Goal: Transaction & Acquisition: Book appointment/travel/reservation

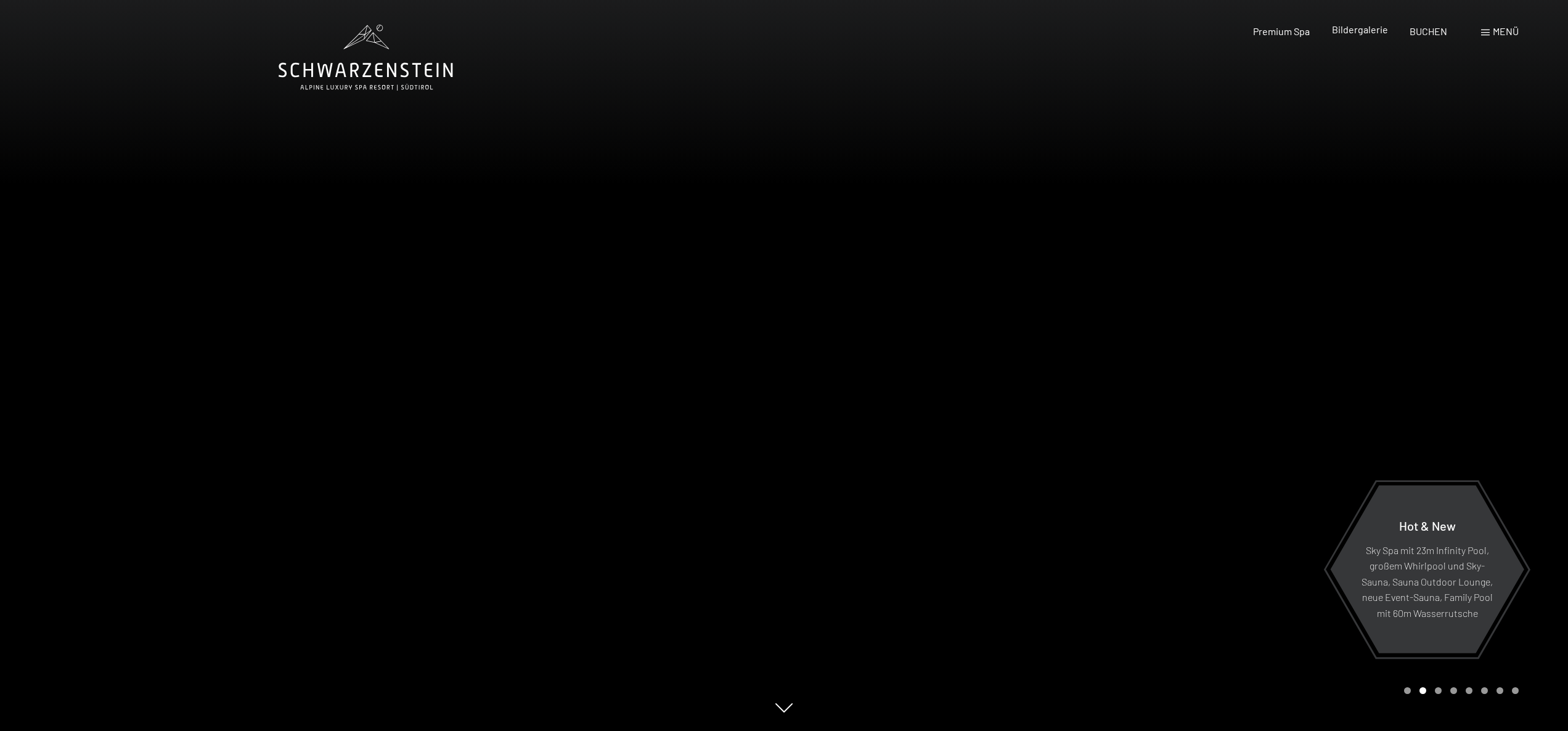
click at [1362, 30] on span "Bildergalerie" at bounding box center [1360, 29] width 56 height 12
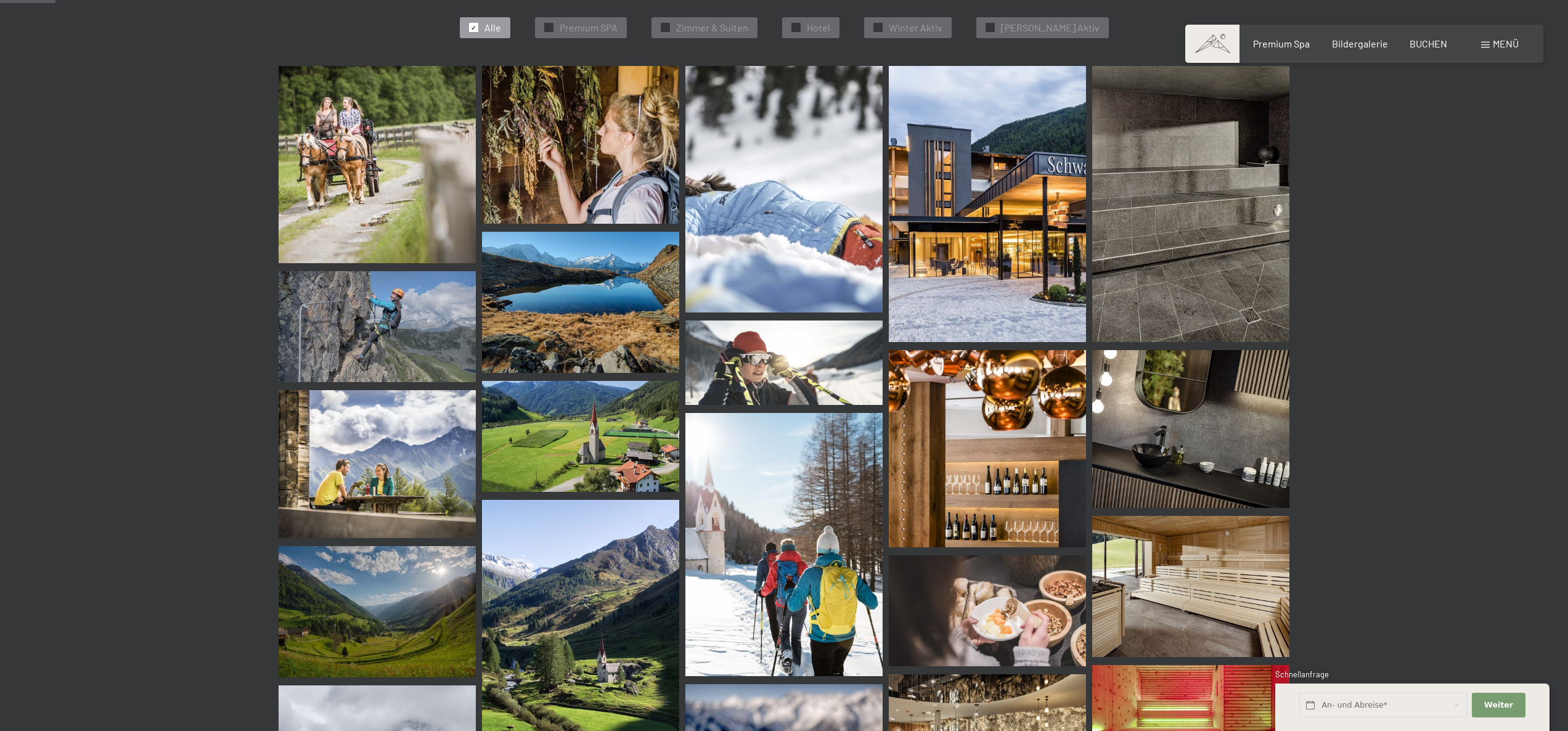
scroll to position [129, 0]
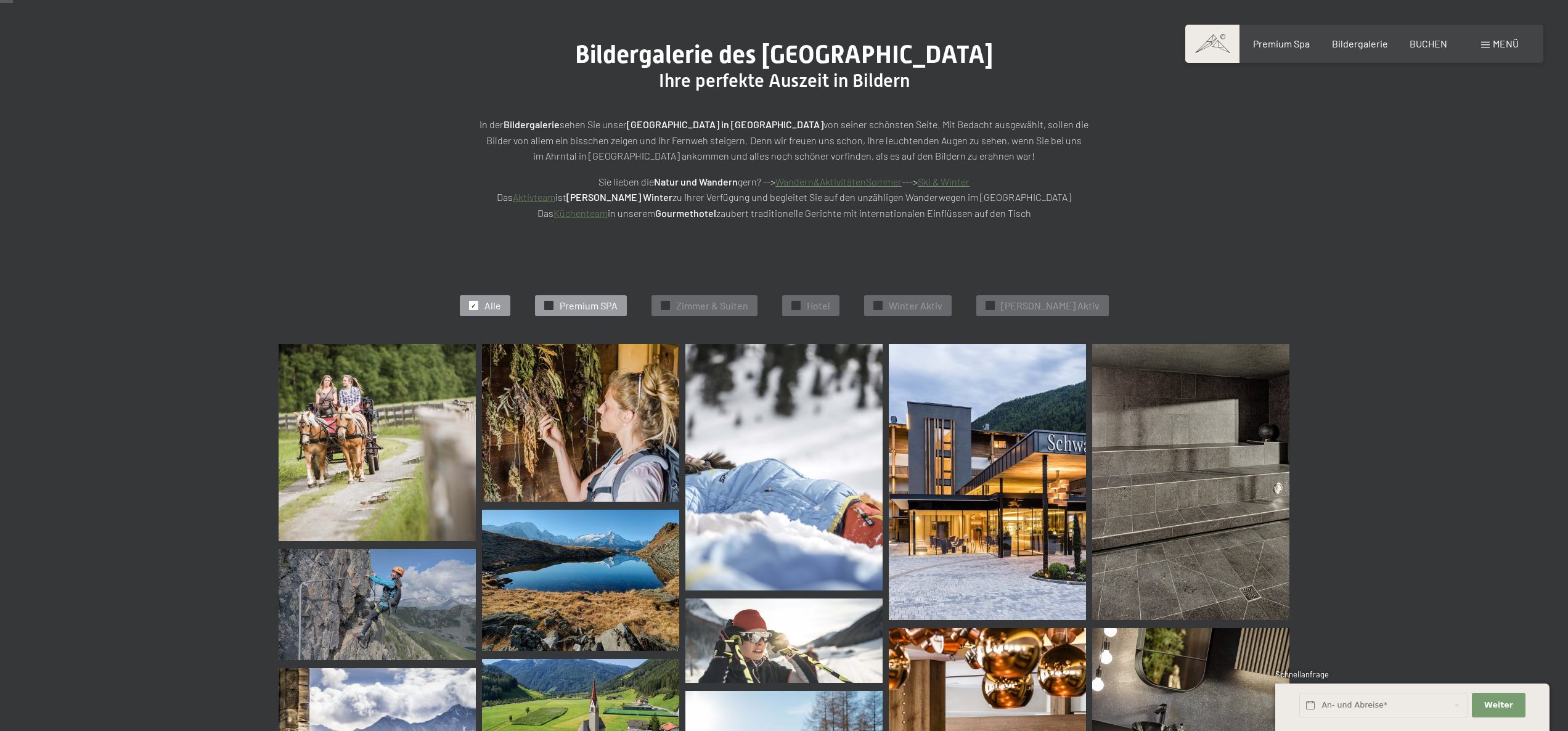
click at [554, 301] on div "✓" at bounding box center [548, 305] width 9 height 9
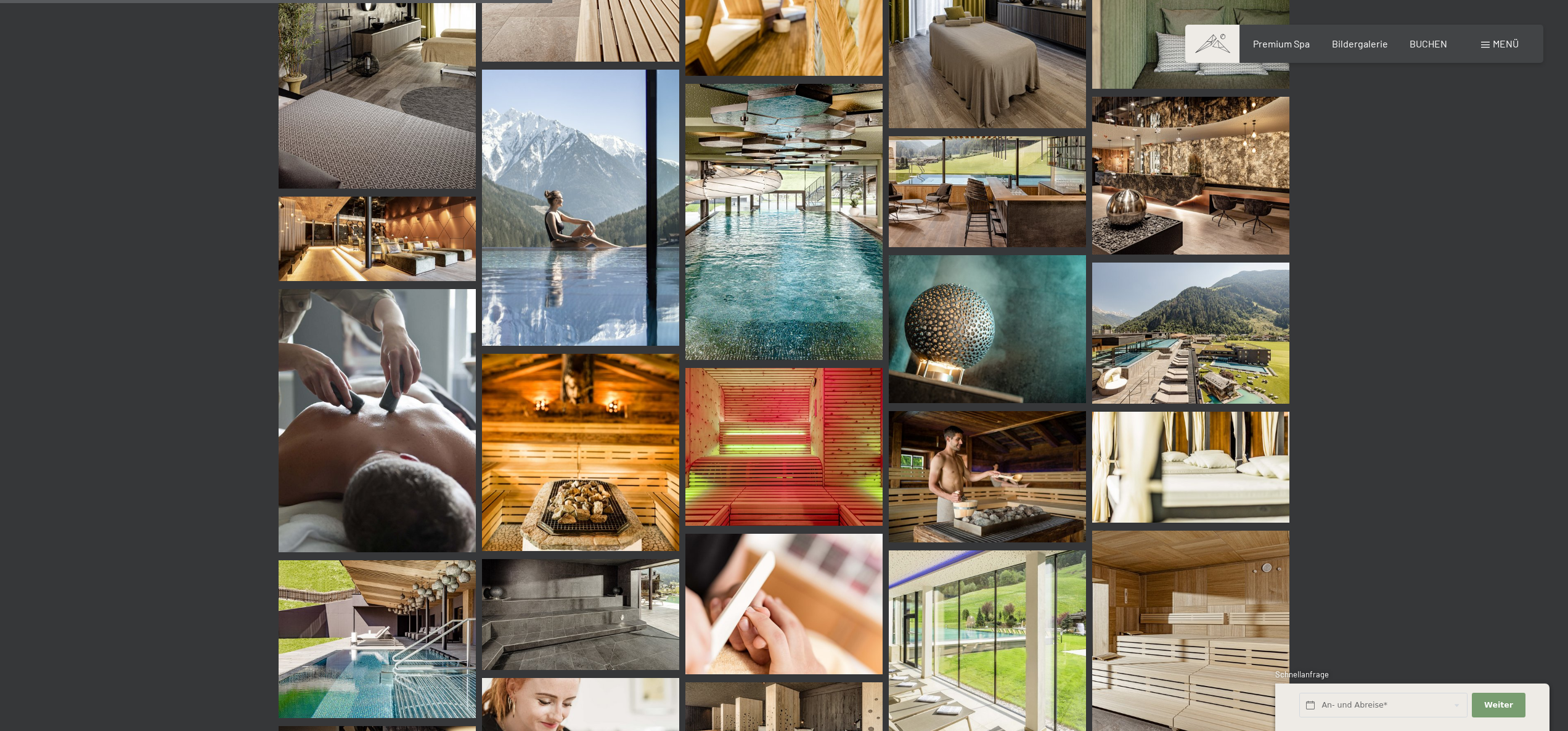
scroll to position [825, 0]
click at [1202, 357] on img at bounding box center [1191, 334] width 197 height 141
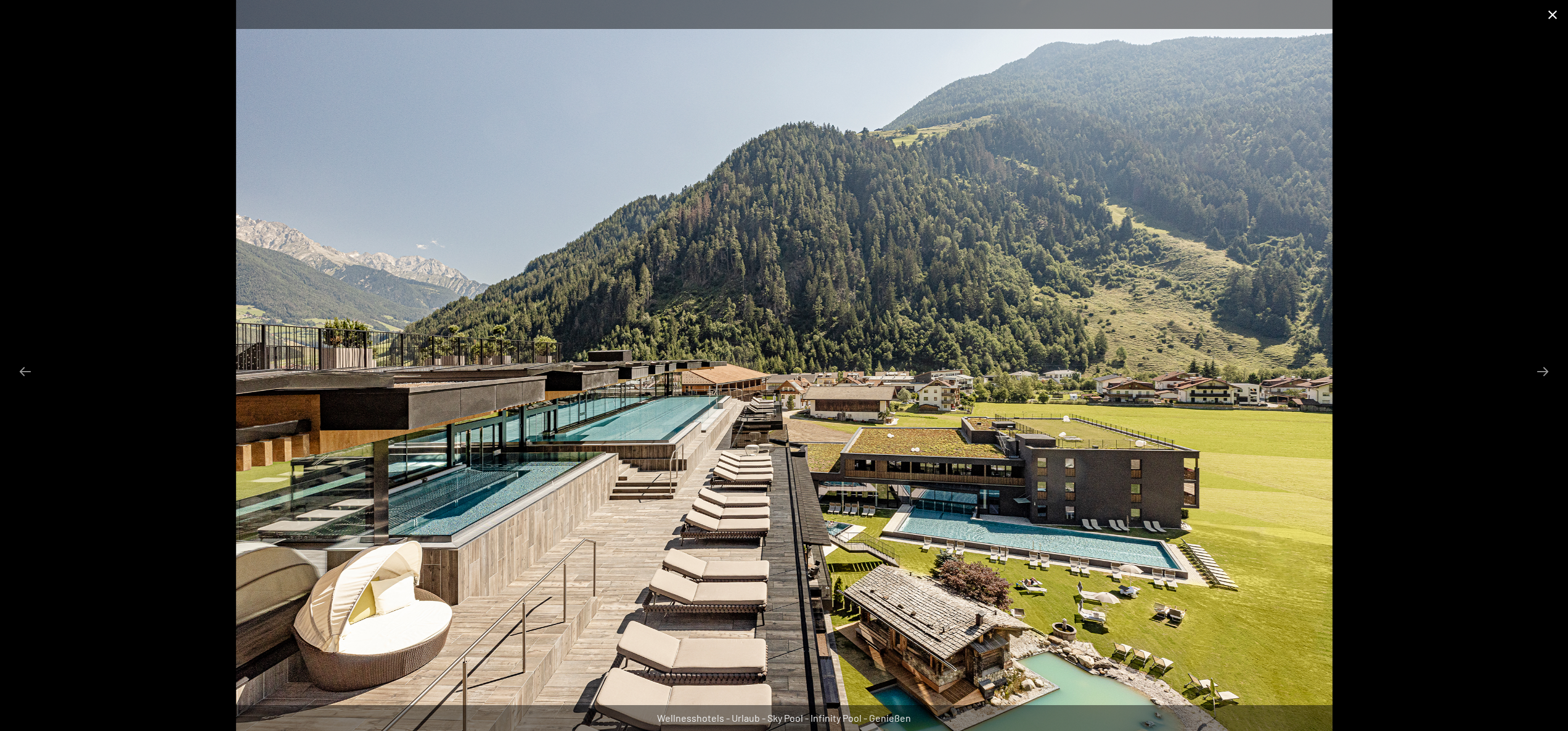
click at [1551, 19] on button "Close gallery" at bounding box center [1552, 14] width 31 height 29
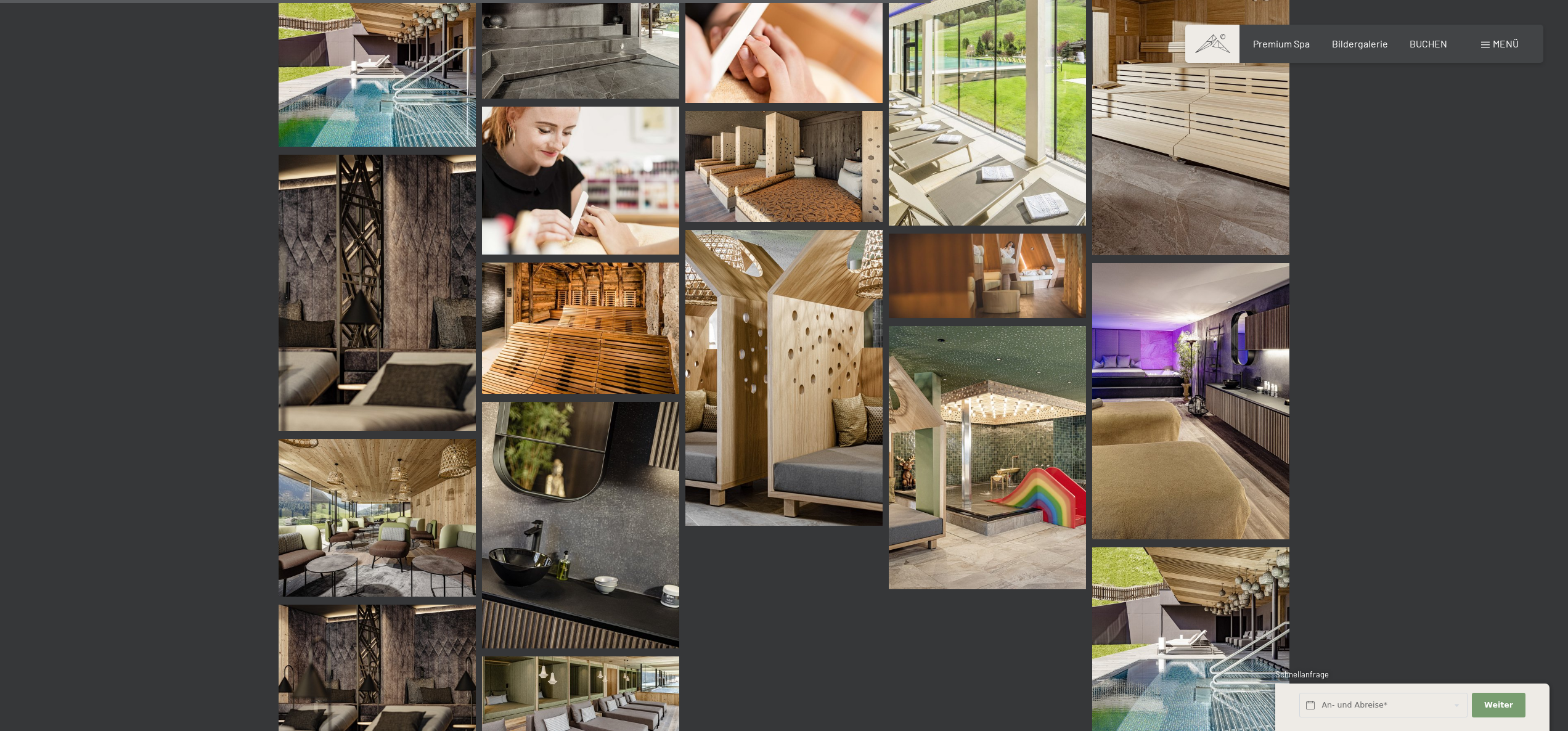
scroll to position [1399, 0]
click at [987, 419] on img at bounding box center [987, 456] width 197 height 263
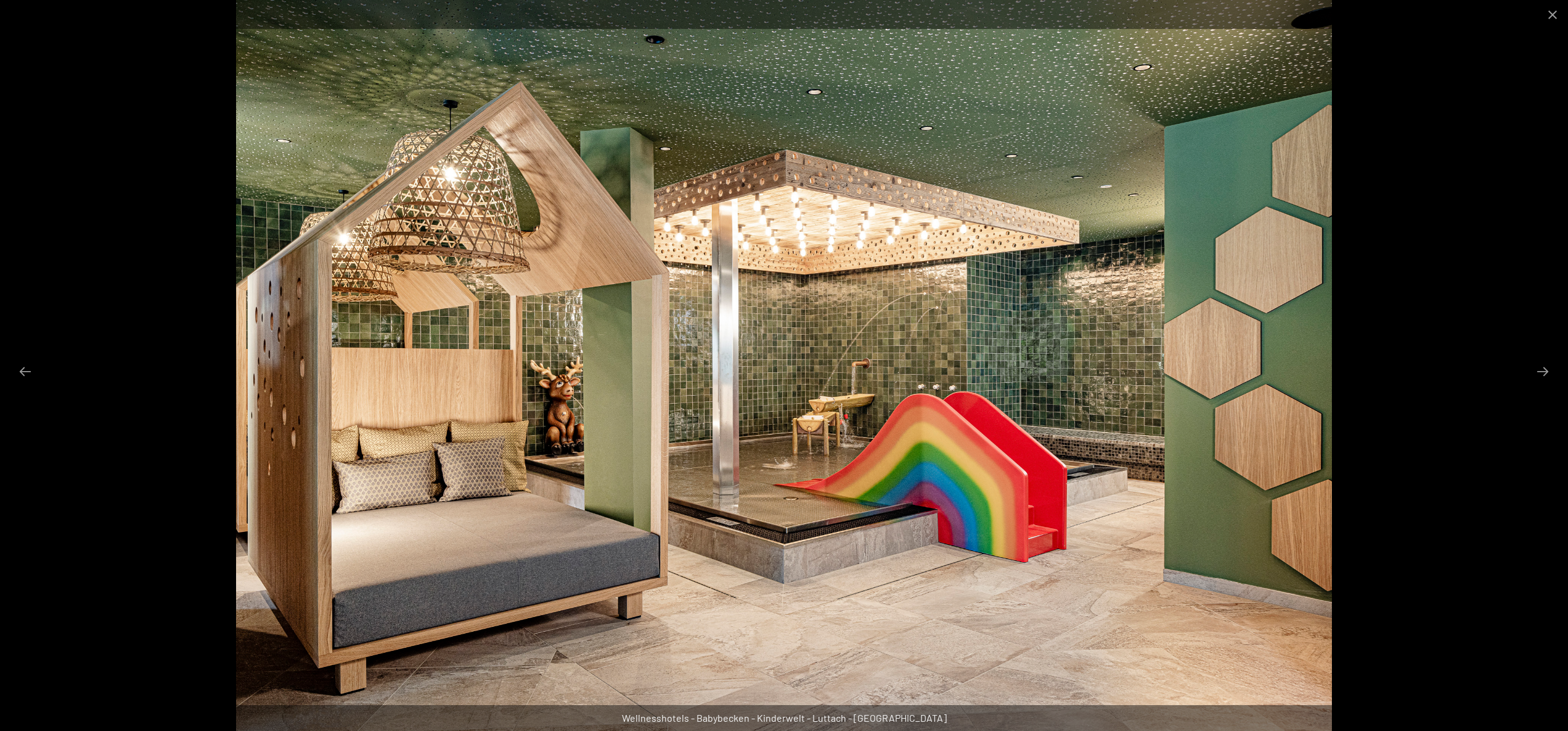
click at [1430, 355] on div at bounding box center [784, 366] width 1568 height 731
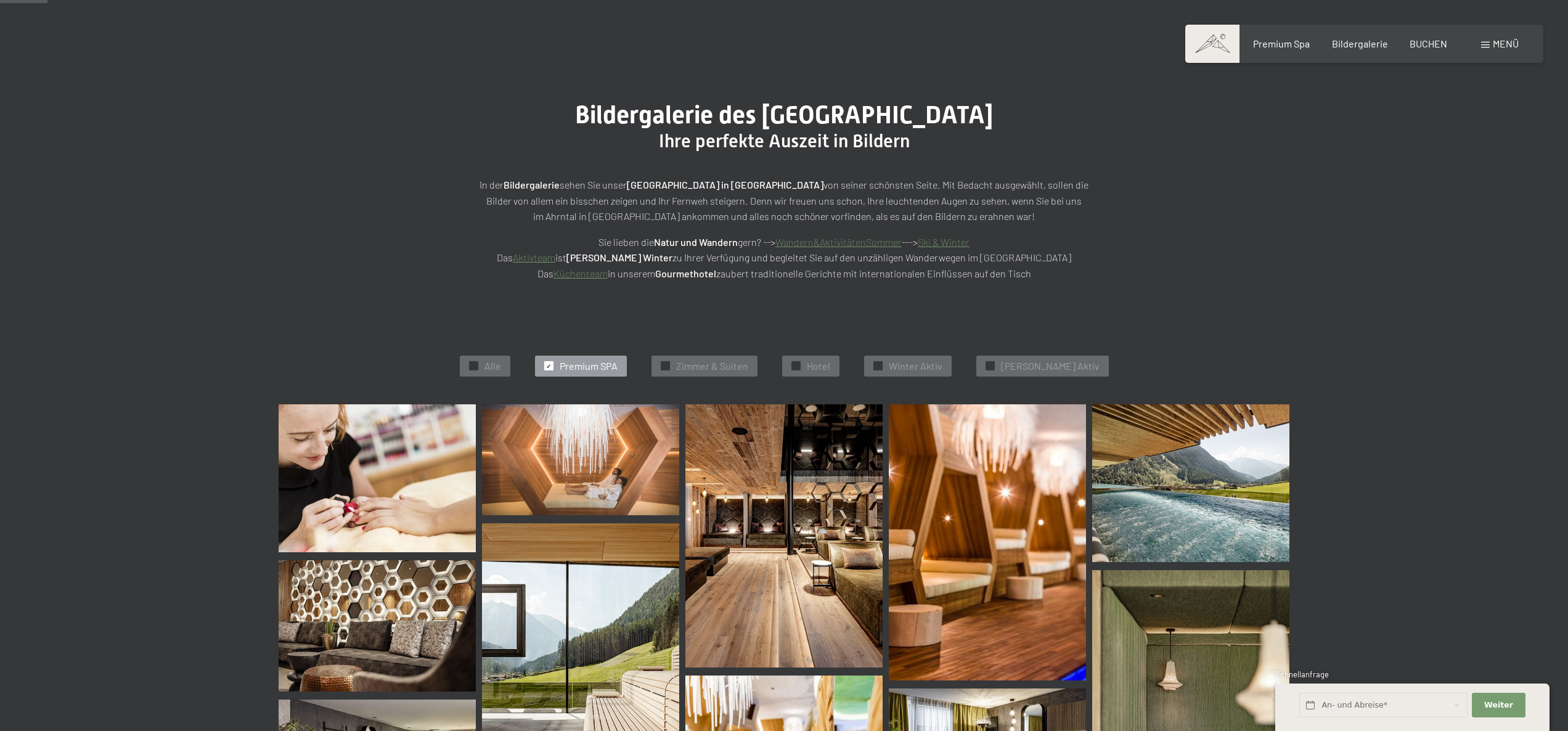
scroll to position [68, 0]
click at [1422, 45] on span "BUCHEN" at bounding box center [1429, 41] width 38 height 12
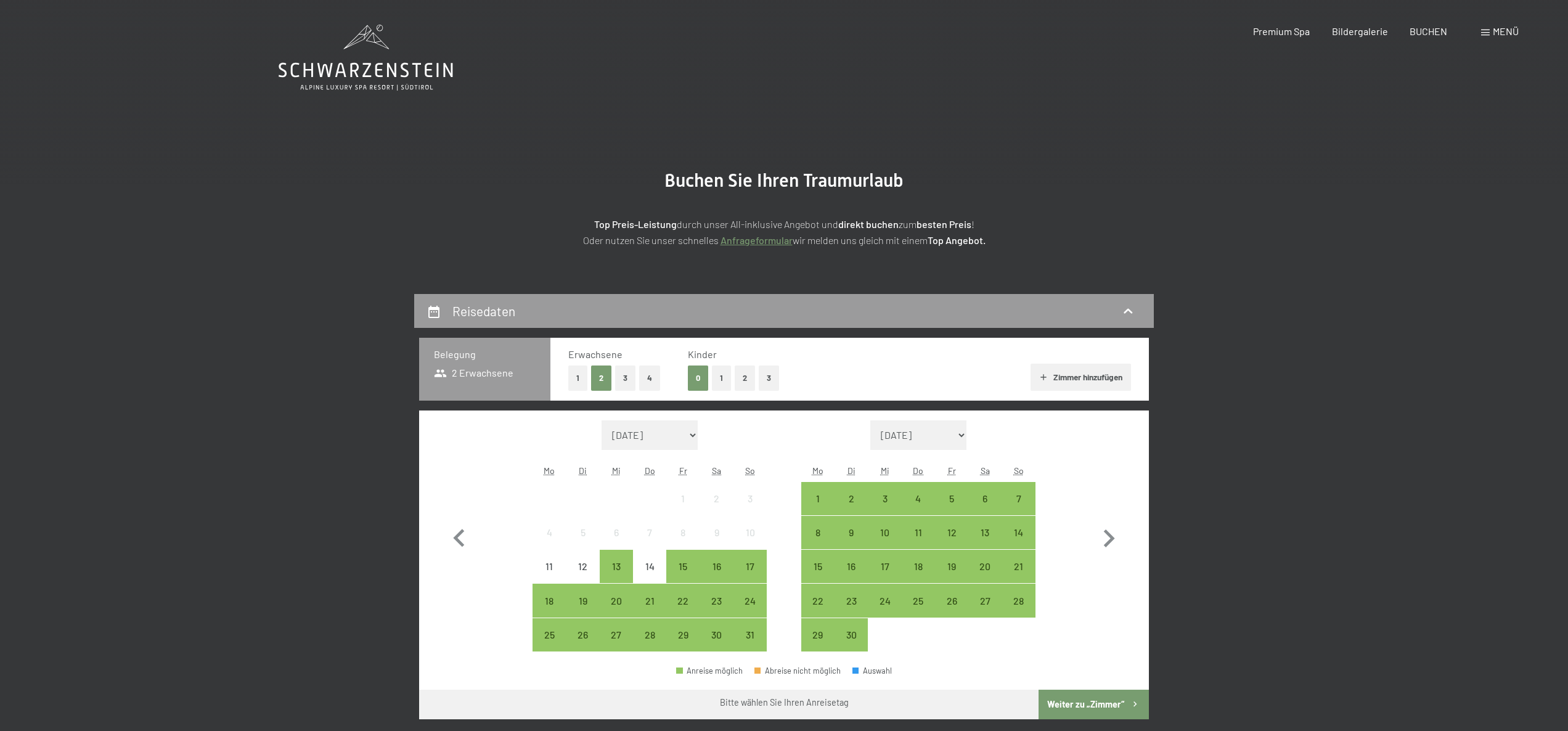
drag, startPoint x: 1106, startPoint y: 539, endPoint x: 1081, endPoint y: 547, distance: 26.2
click at [1106, 539] on icon "button" at bounding box center [1109, 539] width 36 height 36
select select "2025-09-01"
select select "2025-10-01"
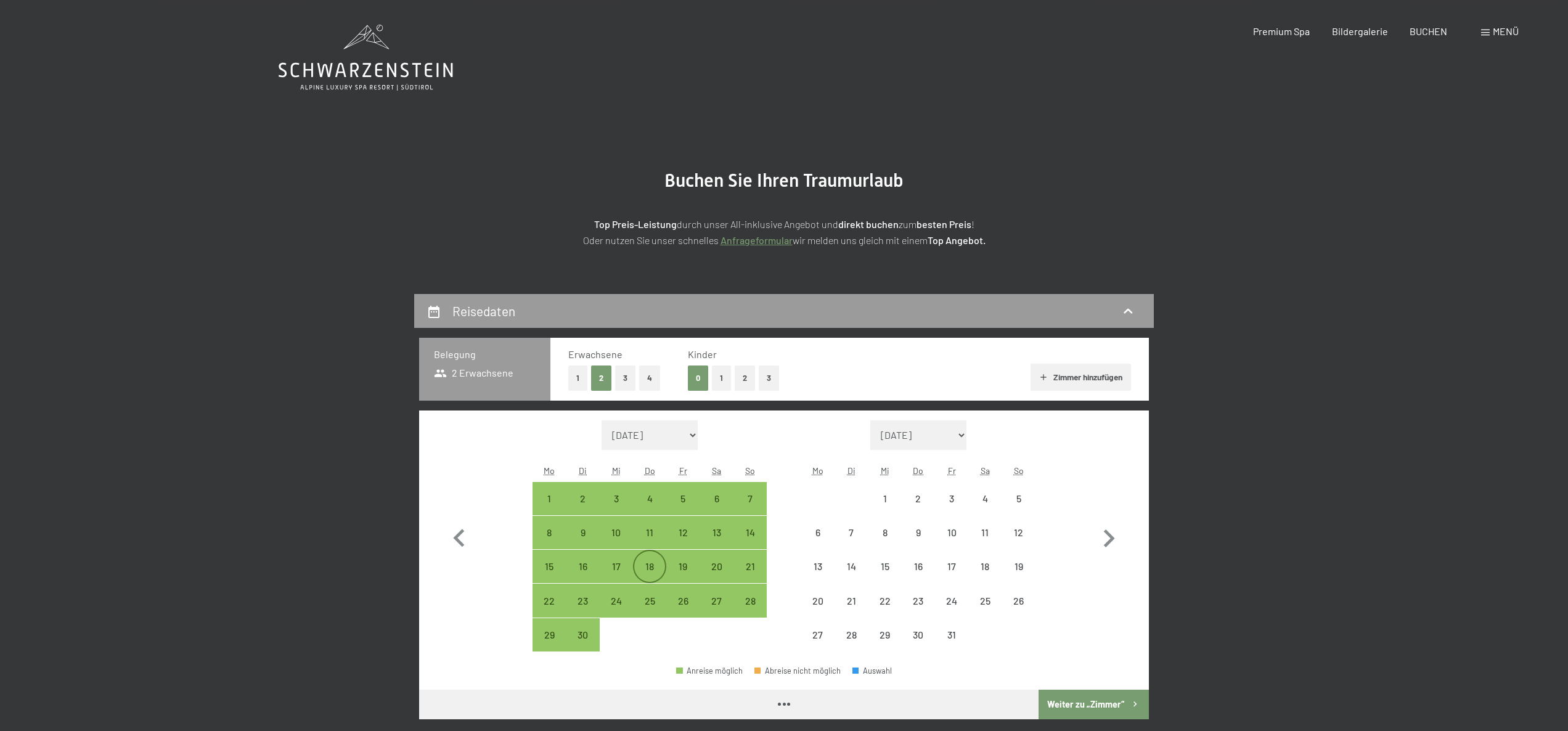
select select "2025-09-01"
select select "2025-10-01"
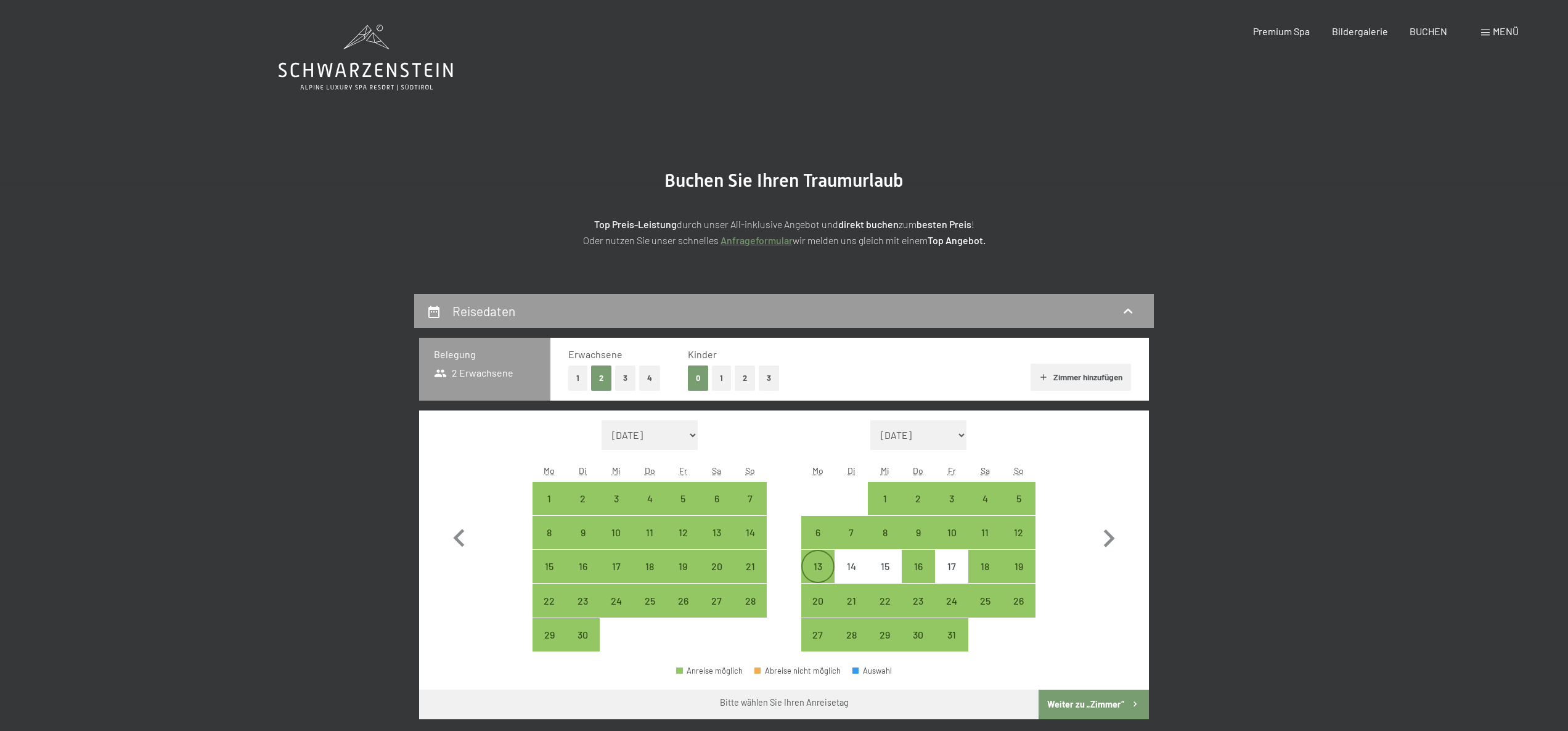
click at [818, 563] on div "13" at bounding box center [818, 576] width 31 height 31
select select "2025-09-01"
select select "2025-10-01"
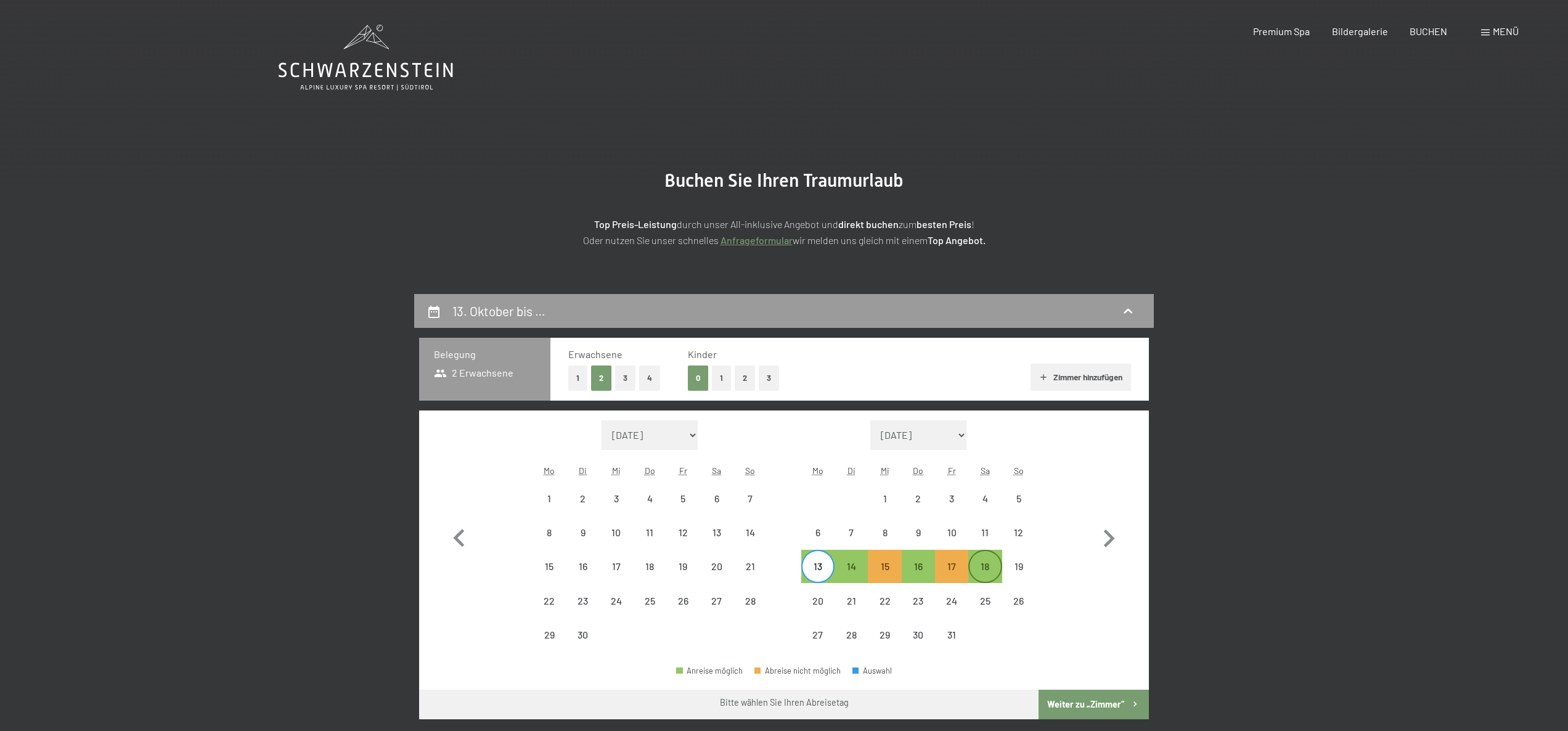
click at [990, 574] on div "18" at bounding box center [985, 576] width 31 height 31
select select "2025-09-01"
select select "2025-10-01"
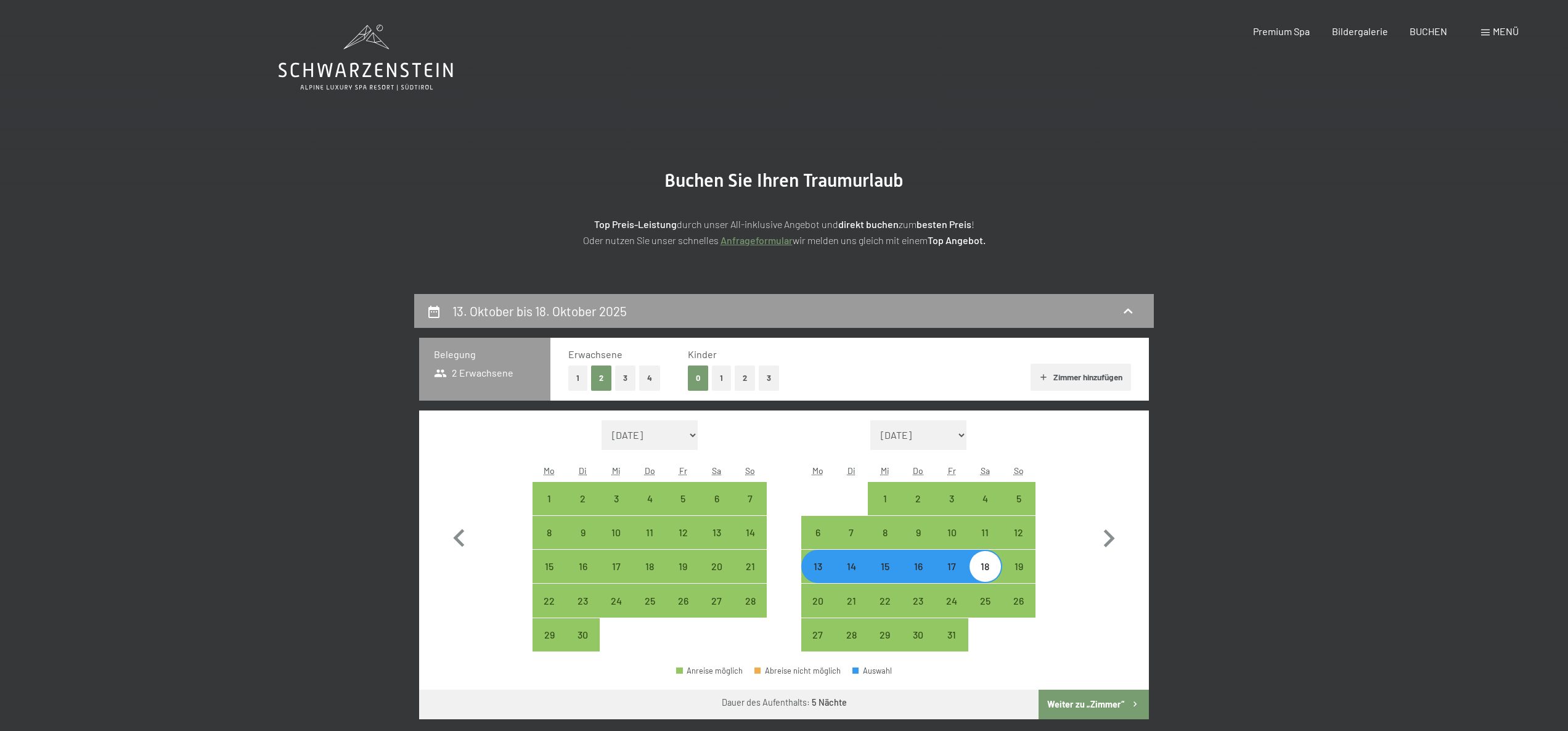
drag, startPoint x: 726, startPoint y: 378, endPoint x: 740, endPoint y: 398, distance: 24.4
click at [726, 378] on button "1" at bounding box center [721, 378] width 19 height 25
select select "2025-09-01"
select select "2025-10-01"
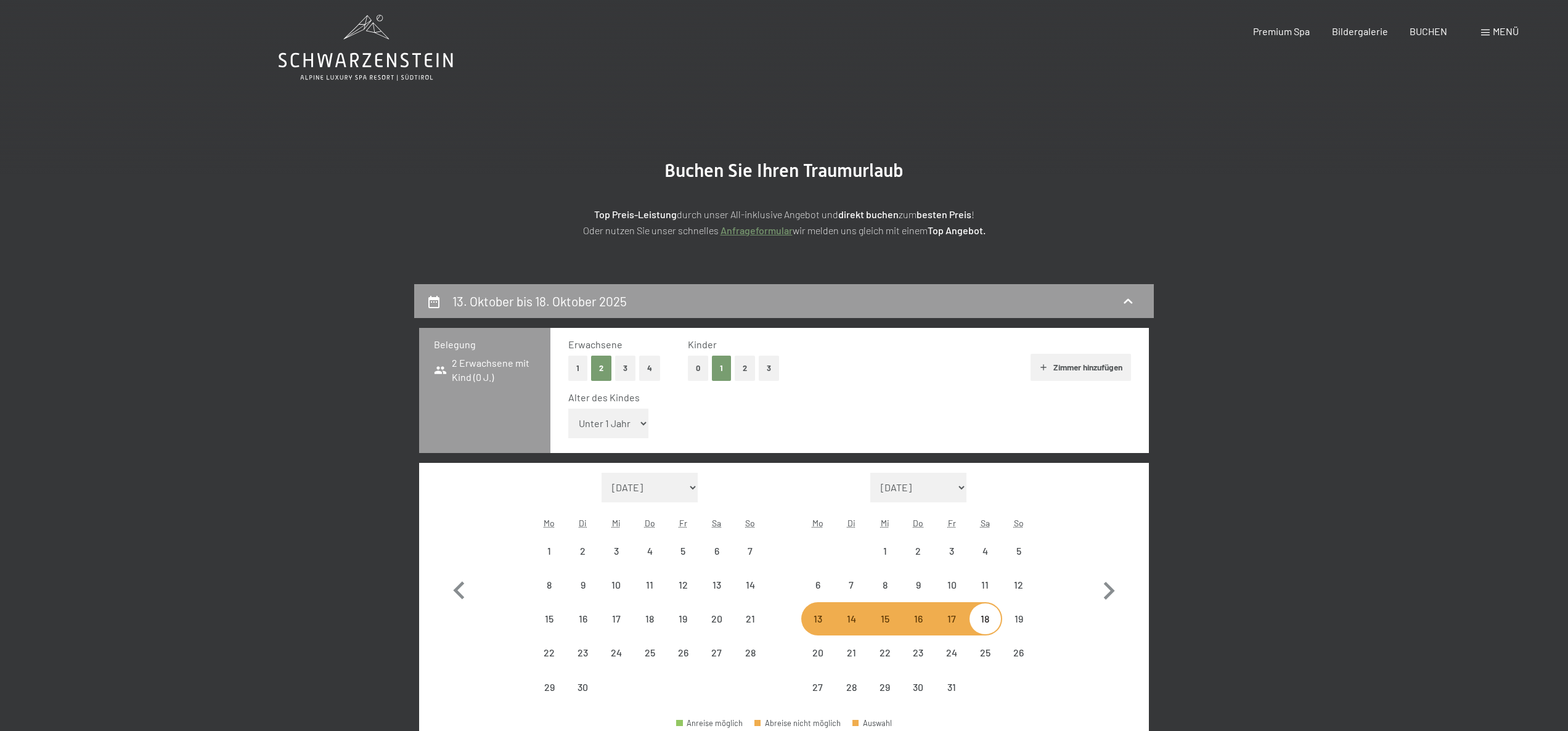
scroll to position [196, 0]
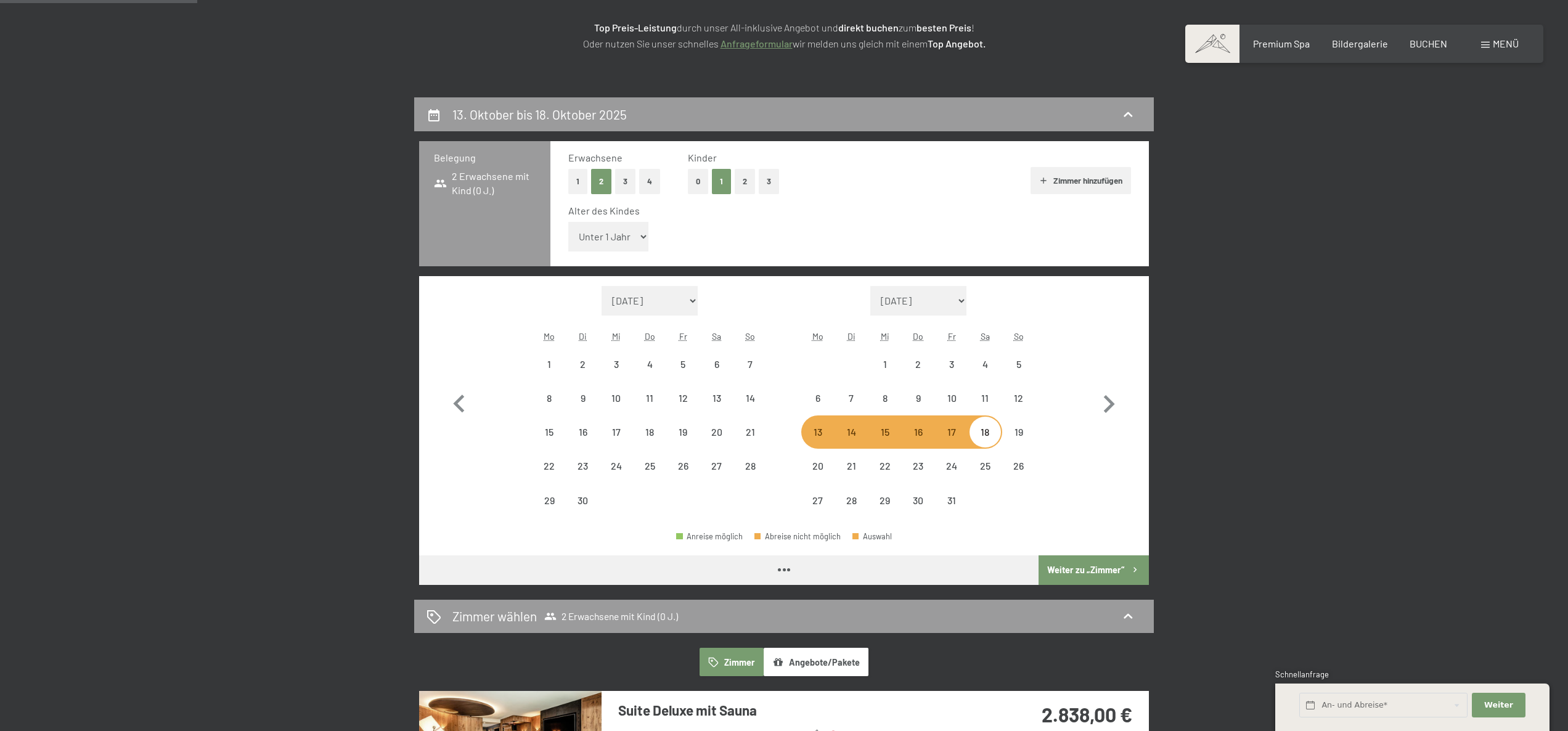
select select "2025-09-01"
select select "2025-10-01"
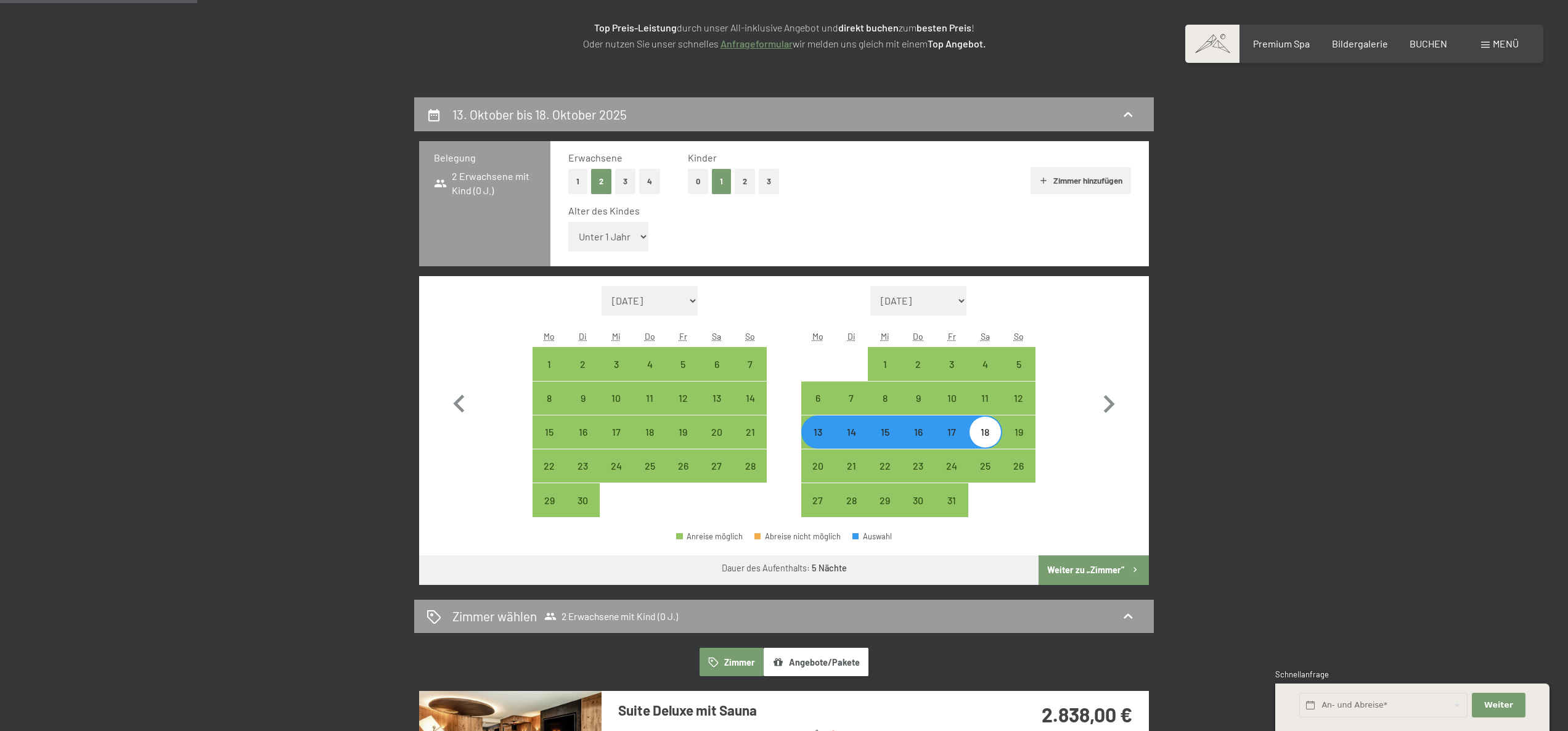
click at [1066, 565] on button "Weiter zu „Zimmer“" at bounding box center [1094, 570] width 111 height 30
select select "2025-09-01"
select select "2025-10-01"
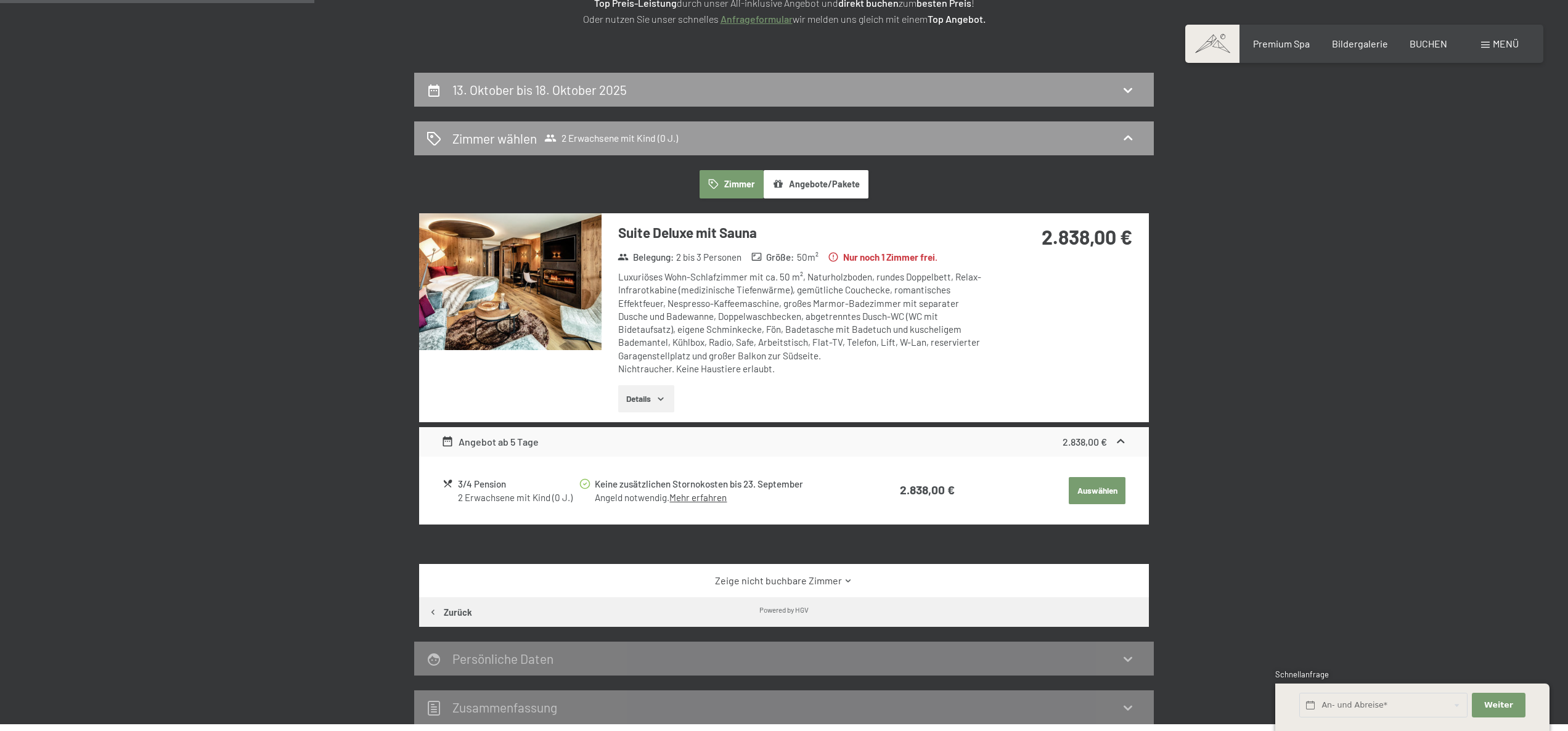
scroll to position [212, 0]
